Goal: Task Accomplishment & Management: Complete application form

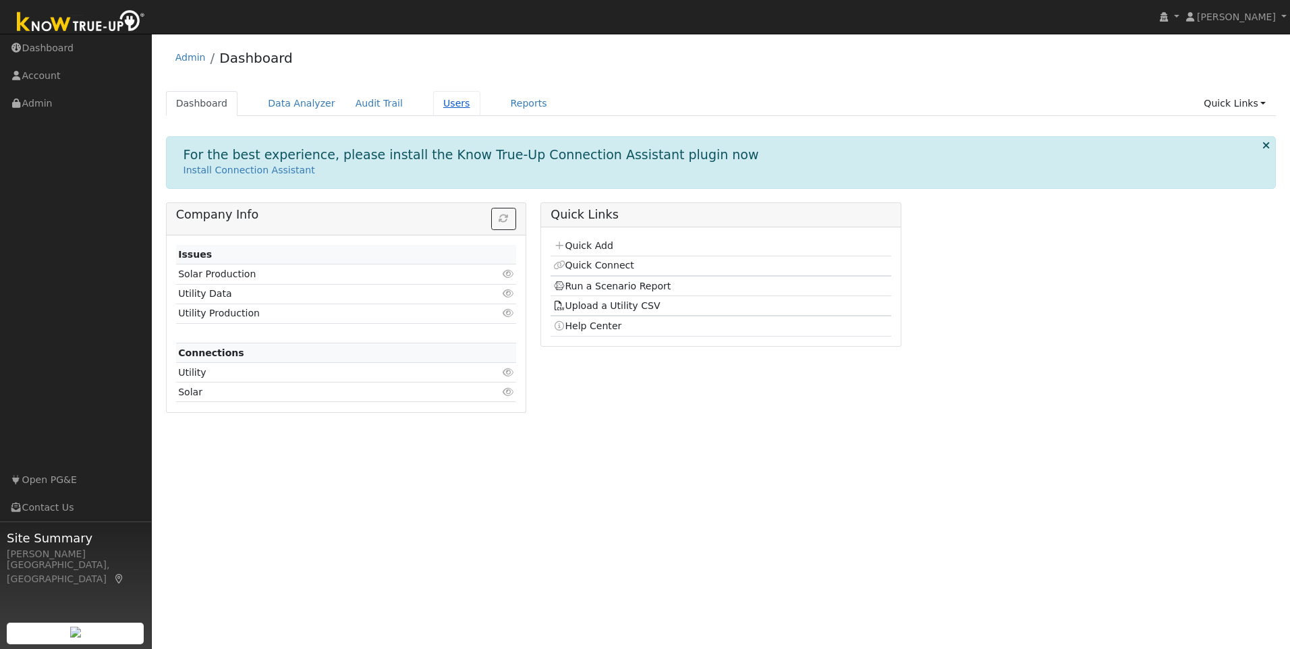
click at [441, 103] on link "Users" at bounding box center [456, 103] width 47 height 25
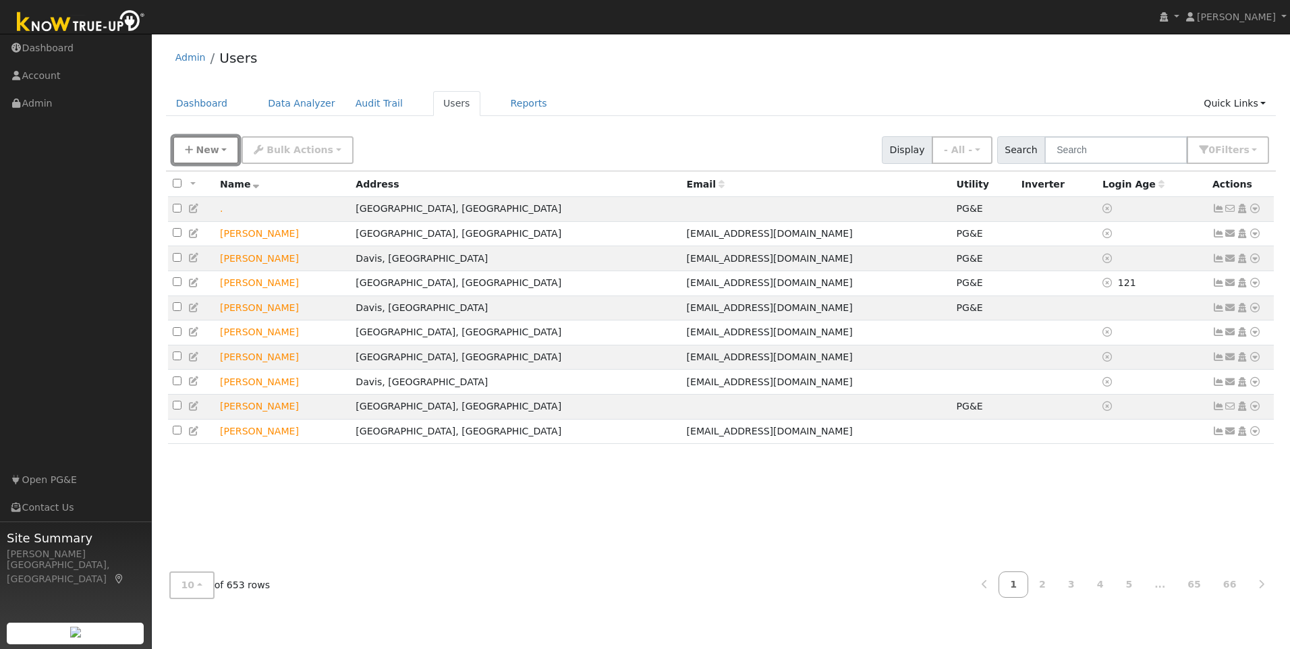
click at [215, 155] on span "New" at bounding box center [207, 149] width 23 height 11
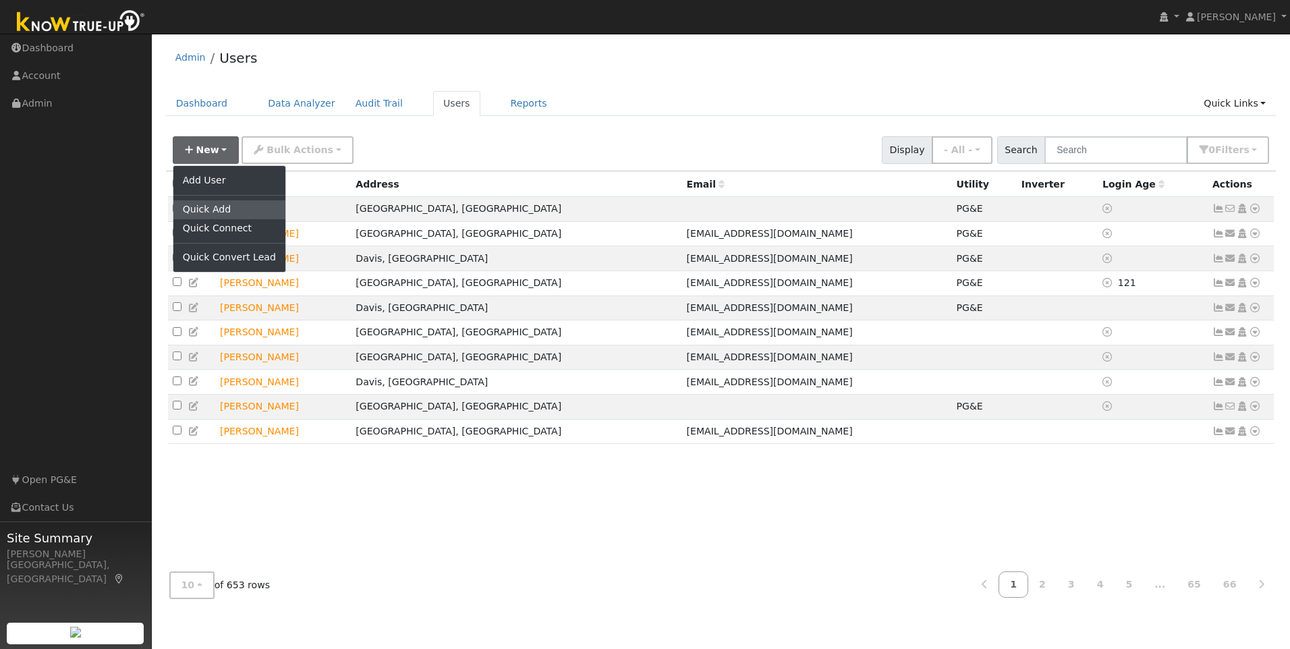
click at [225, 207] on link "Quick Add" at bounding box center [229, 209] width 112 height 19
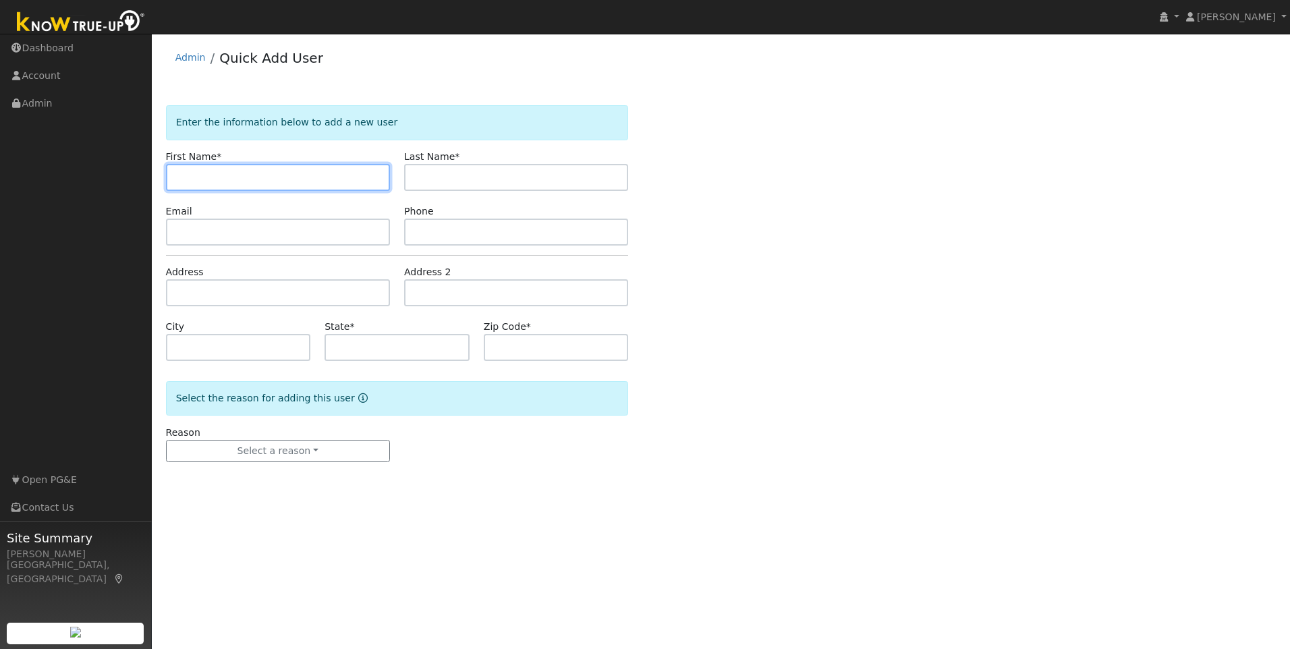
click at [316, 179] on input "text" at bounding box center [278, 177] width 224 height 27
paste input "[PERSON_NAME]"
drag, startPoint x: 254, startPoint y: 167, endPoint x: 202, endPoint y: 176, distance: 53.5
click at [202, 176] on input "[PERSON_NAME]" at bounding box center [278, 177] width 224 height 27
type input "Mark"
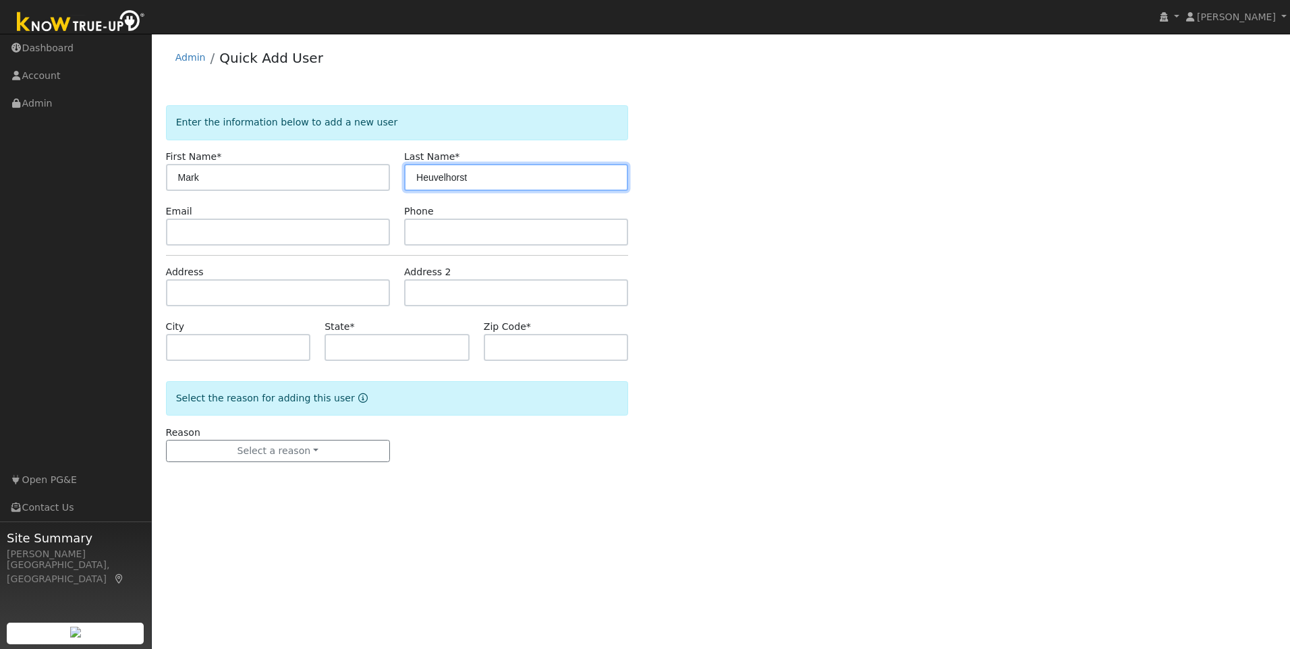
type input "Heuvelhorst"
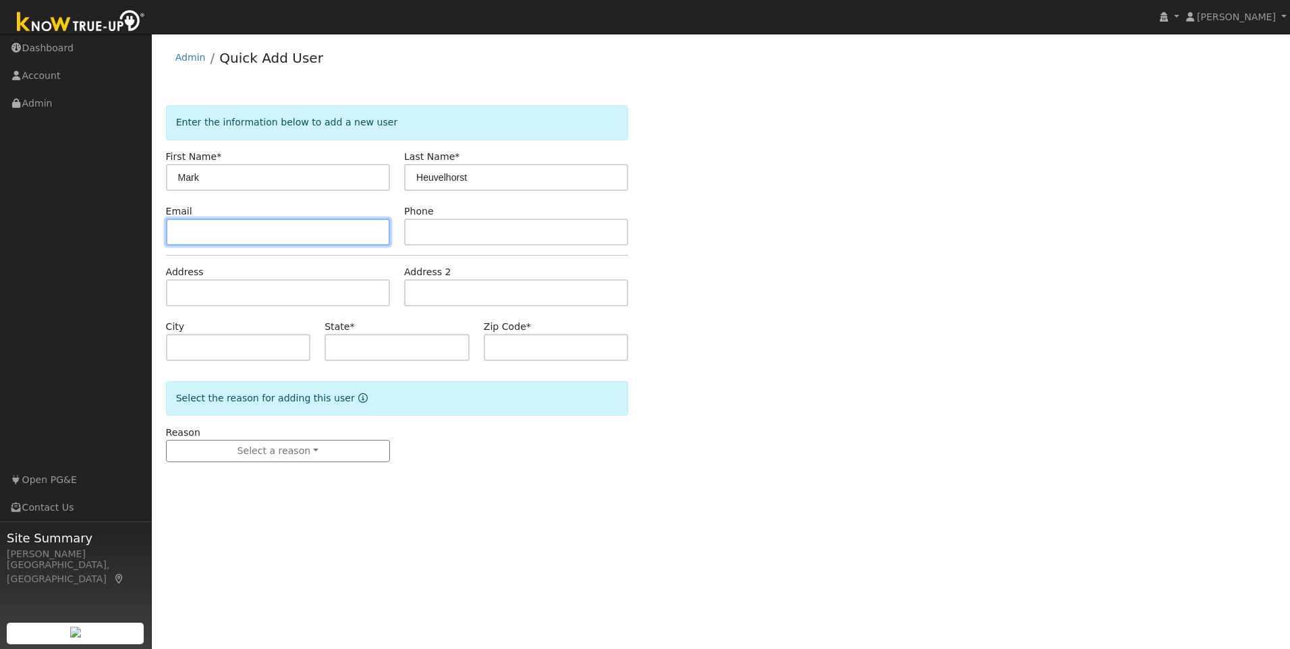
click at [230, 236] on input "text" at bounding box center [278, 232] width 224 height 27
paste input "[EMAIL_ADDRESS][DOMAIN_NAME]"
type input "[EMAIL_ADDRESS][DOMAIN_NAME]"
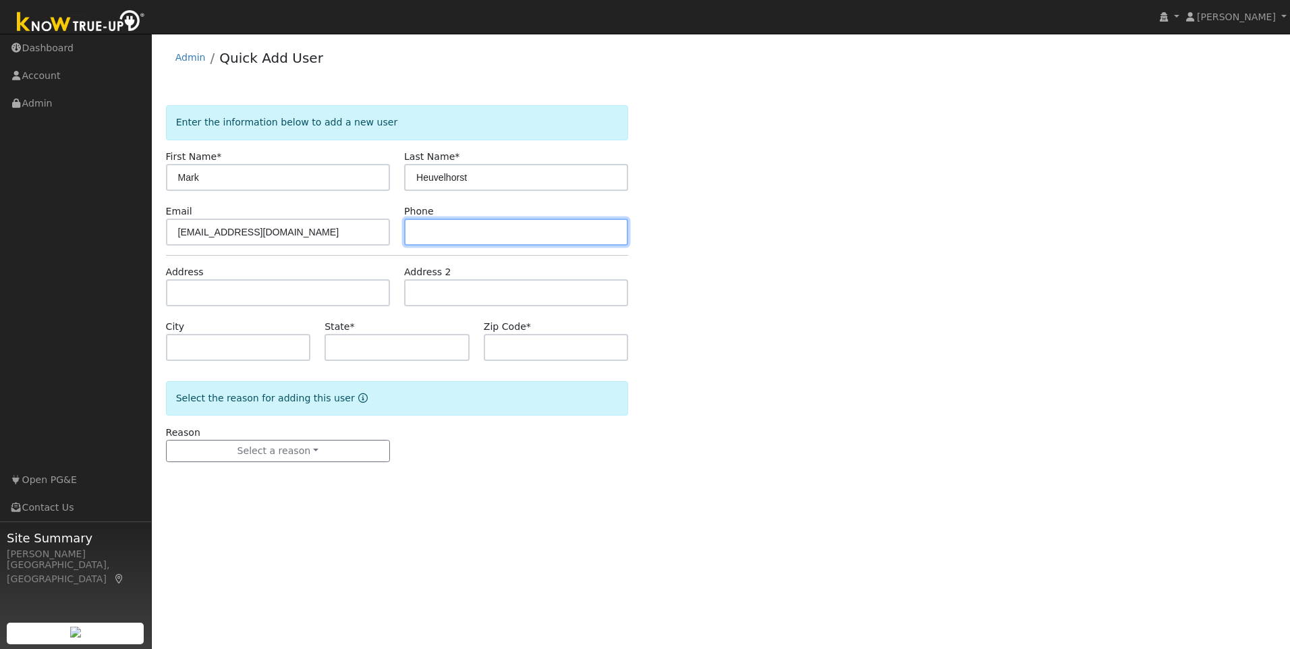
click at [472, 230] on input "text" at bounding box center [516, 232] width 224 height 27
paste input "916-709-2408"
type input "916-709-2408"
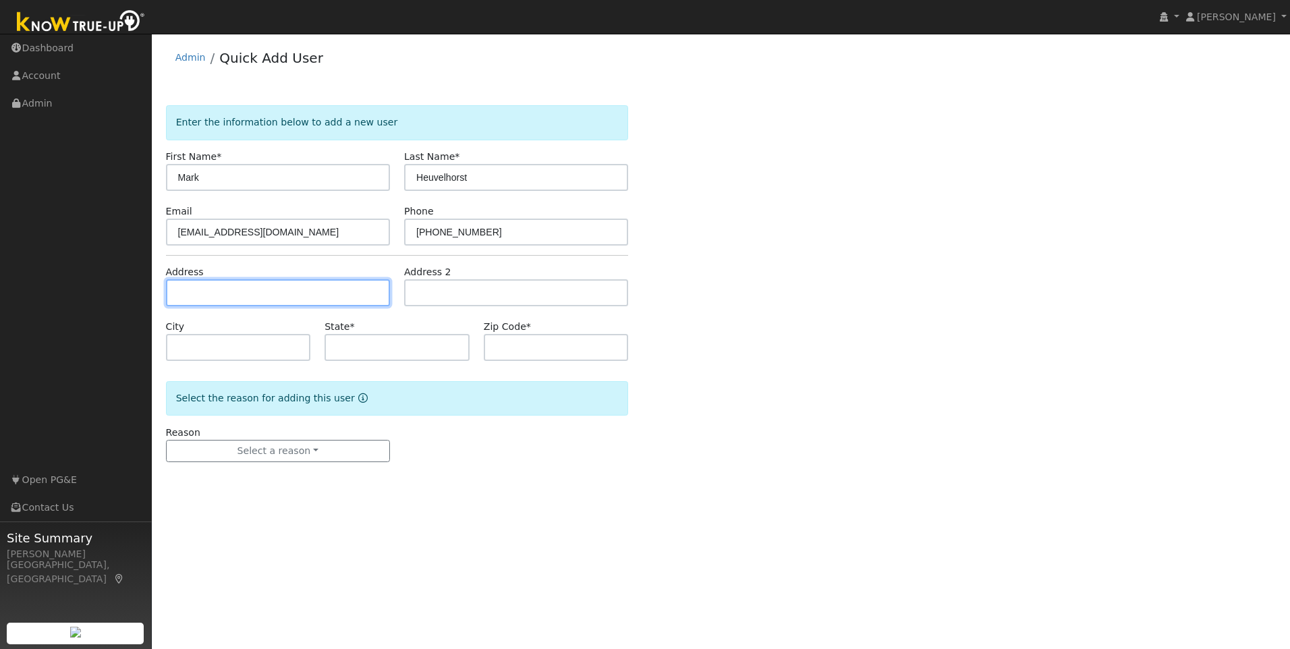
click at [258, 287] on input "text" at bounding box center [278, 292] width 224 height 27
paste input "1281 Hillwood Loop, Lincoln, CA 95648"
type input "1281 Hillwood Loop"
type input "Lincoln"
type input "CA"
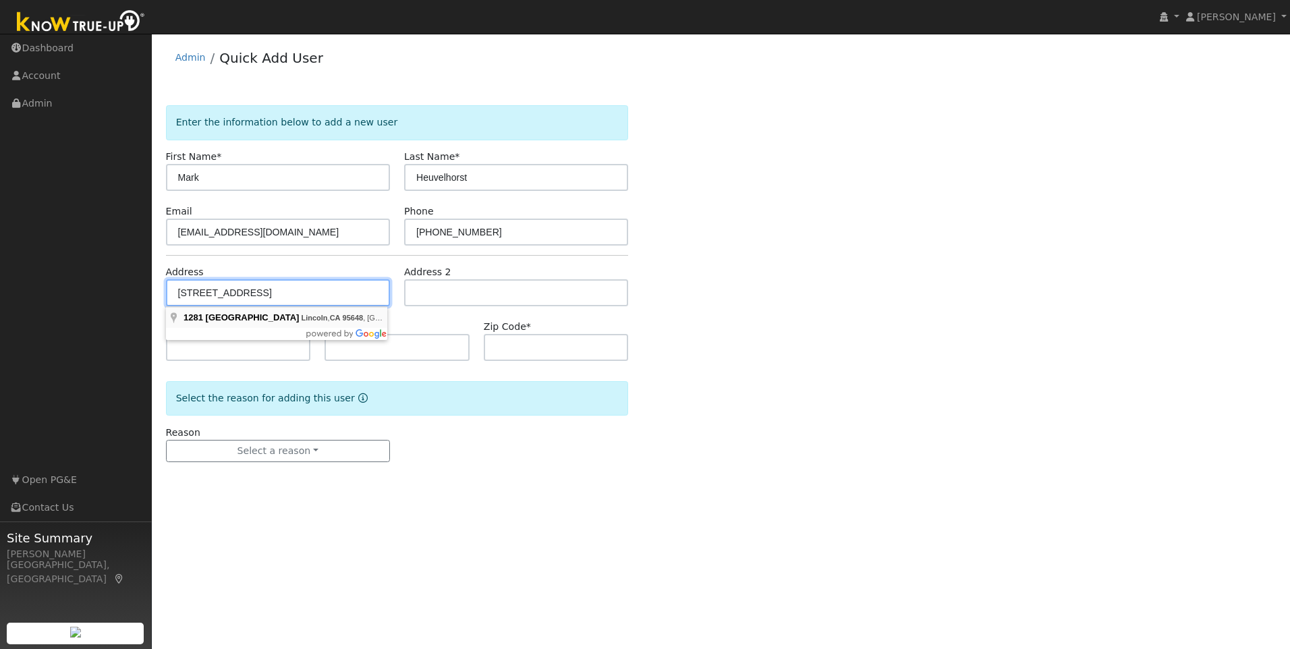
type input "95648"
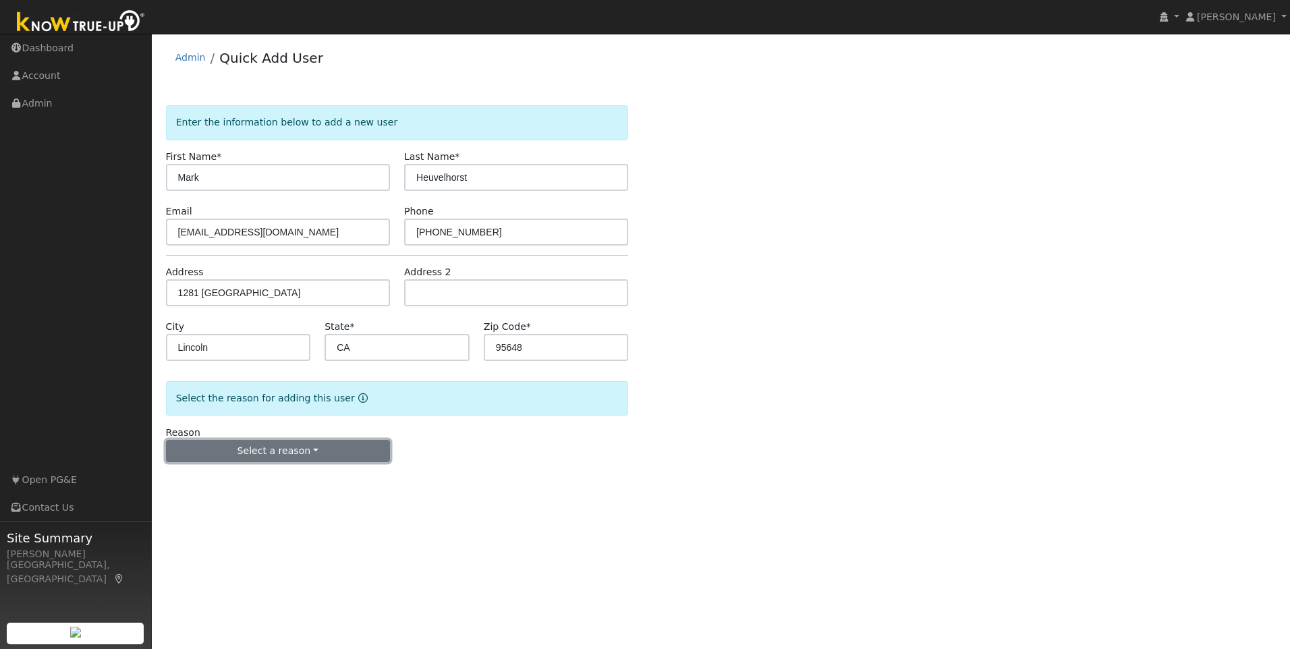
click at [285, 459] on button "Select a reason" at bounding box center [278, 451] width 224 height 23
click at [214, 479] on link "New lead" at bounding box center [241, 479] width 149 height 19
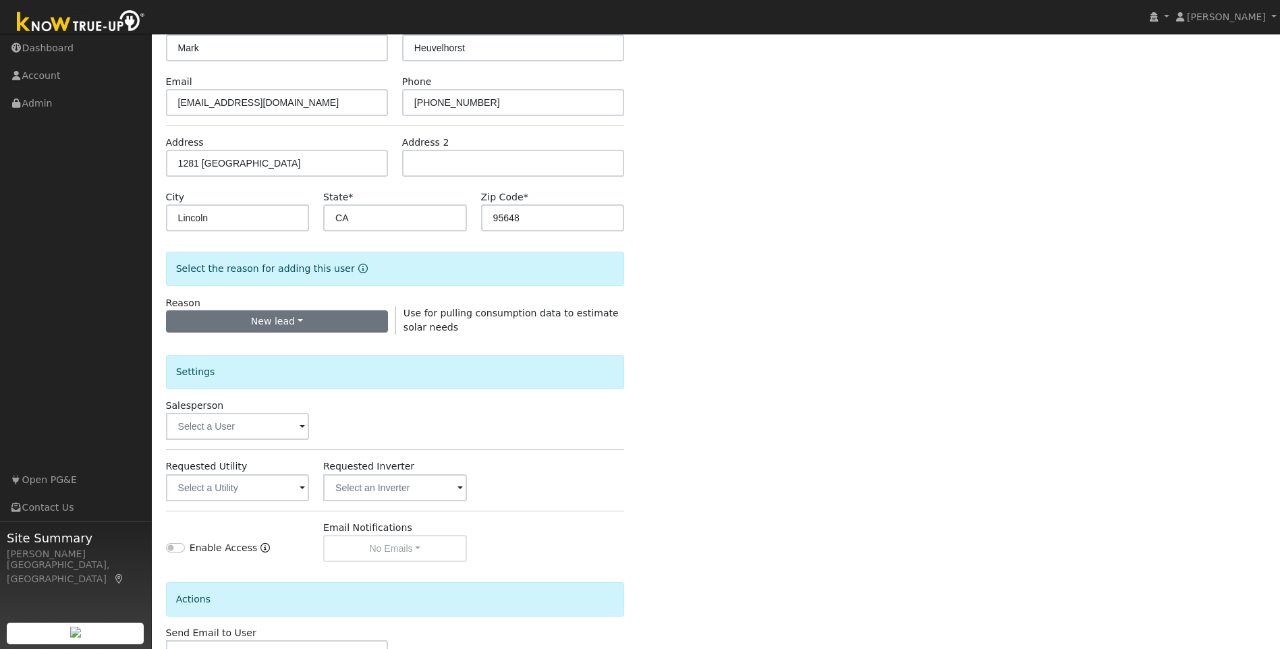
scroll to position [135, 0]
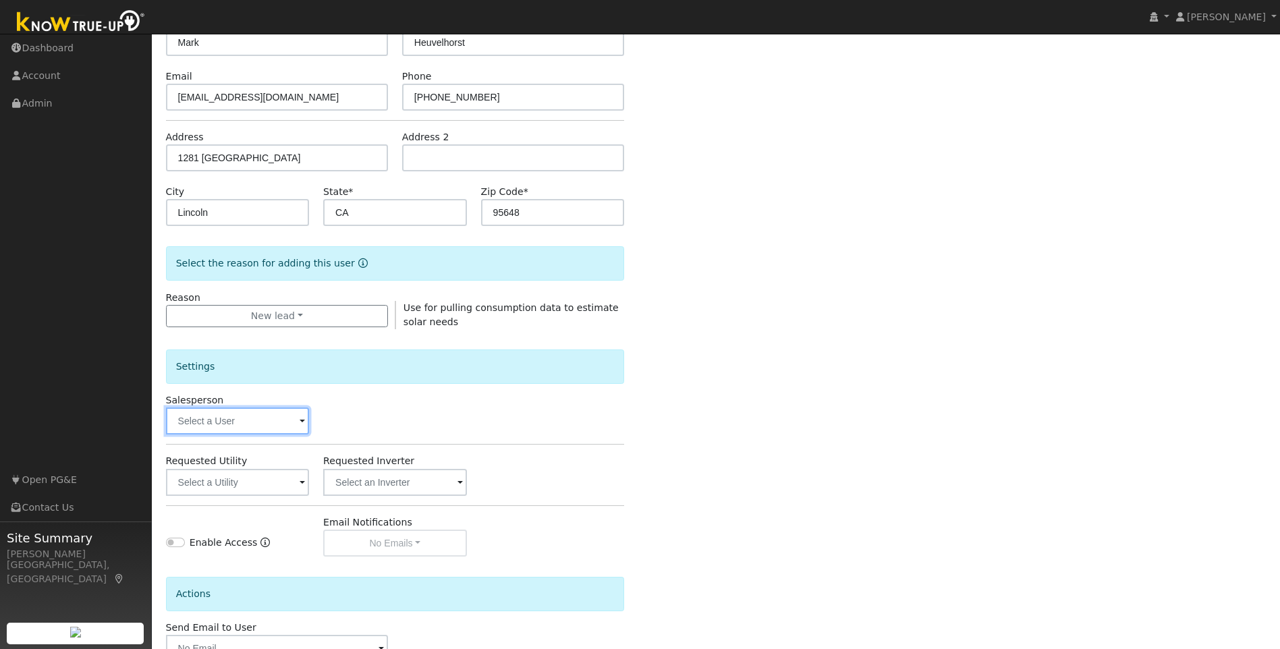
click at [225, 425] on input "text" at bounding box center [237, 421] width 143 height 27
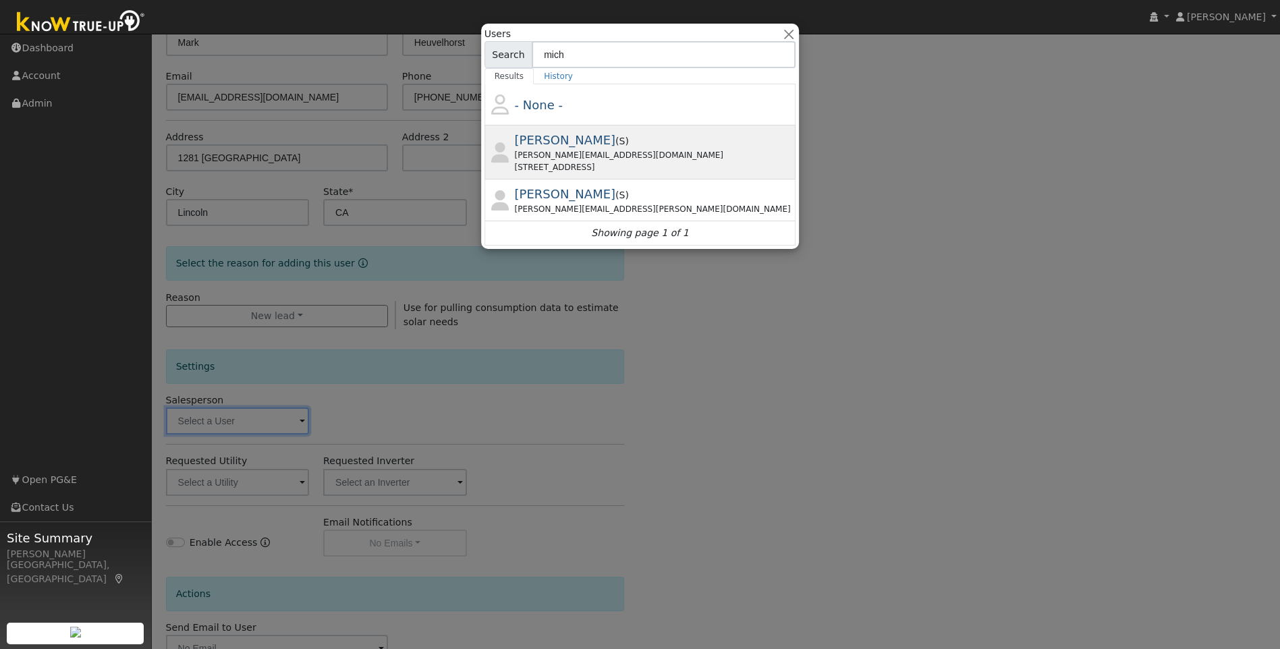
type input "mich"
click at [574, 140] on span "Michelle Mcuen" at bounding box center [565, 140] width 101 height 14
type input "Michelle Mcuen"
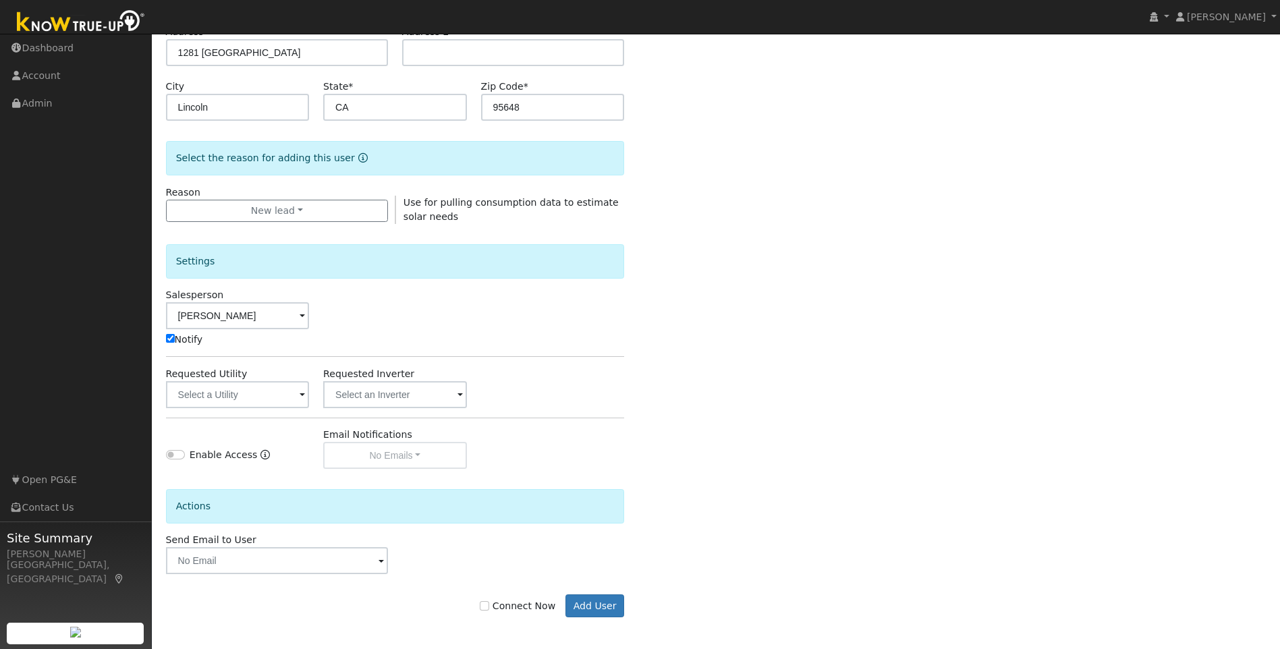
scroll to position [242, 0]
click at [598, 603] on button "Add User" at bounding box center [594, 603] width 59 height 23
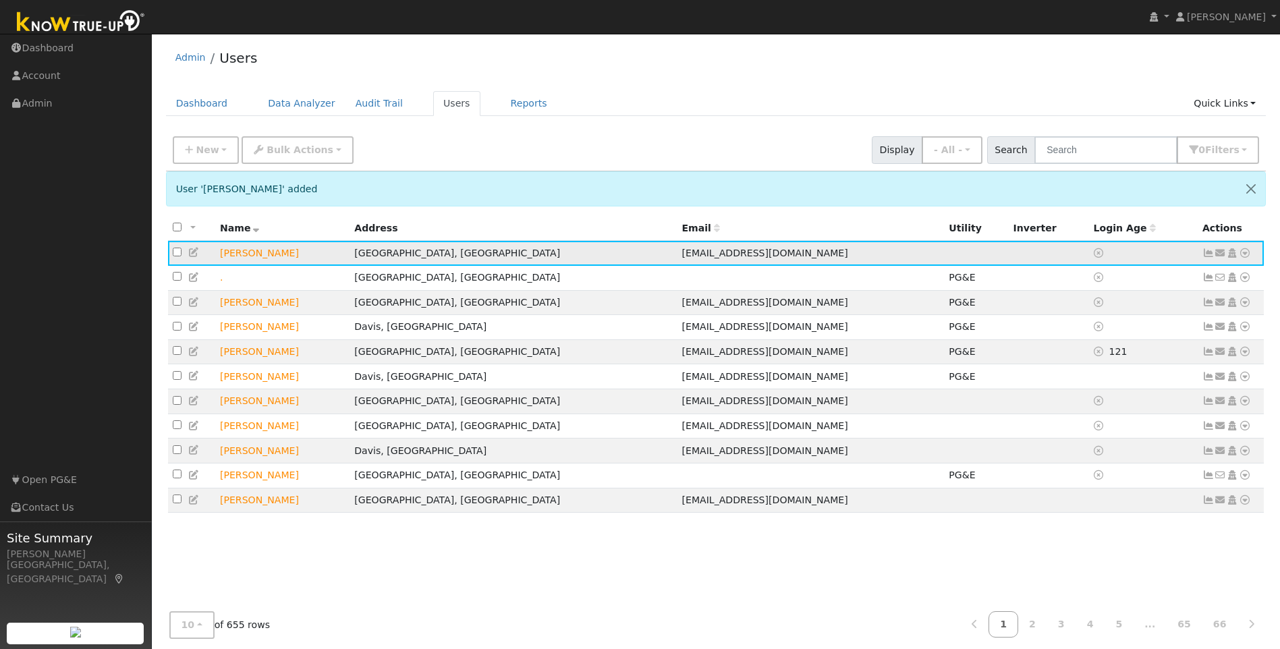
click at [1232, 256] on icon at bounding box center [1232, 252] width 12 height 9
